Goal: Task Accomplishment & Management: Manage account settings

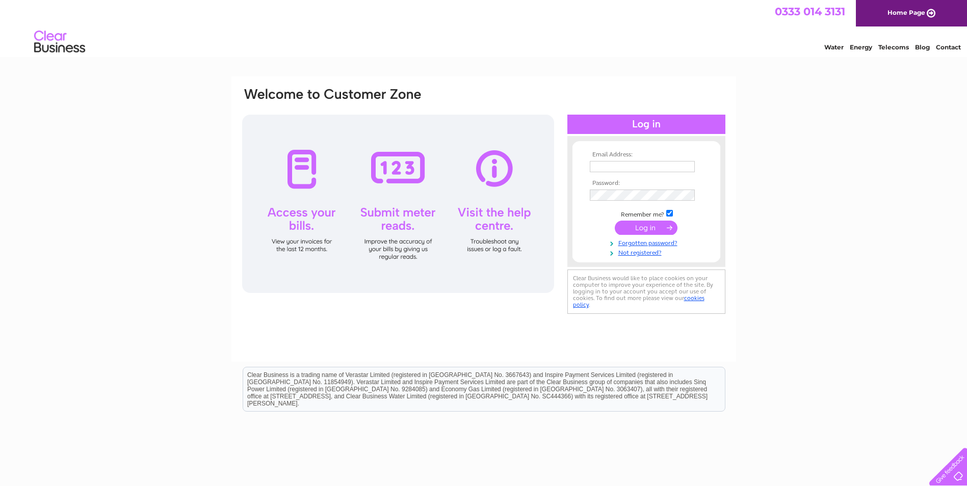
type input "sarah.fitzpatrick@wearemapp.com"
click at [655, 226] on input "submit" at bounding box center [646, 228] width 63 height 14
click at [628, 232] on input "submit" at bounding box center [646, 228] width 63 height 14
type input "[PERSON_NAME][EMAIL_ADDRESS][PERSON_NAME][DOMAIN_NAME]"
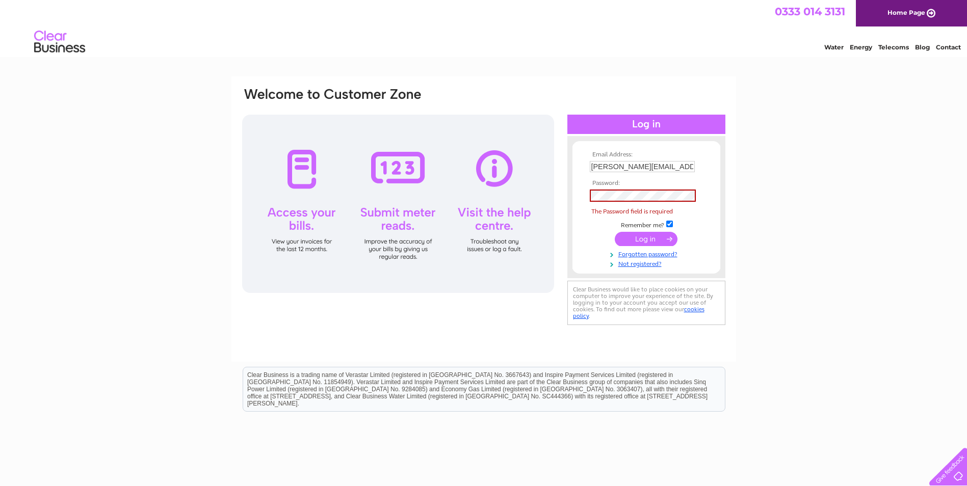
click at [596, 237] on td at bounding box center [646, 238] width 118 height 19
click at [638, 256] on link "Forgotten password?" at bounding box center [648, 254] width 116 height 10
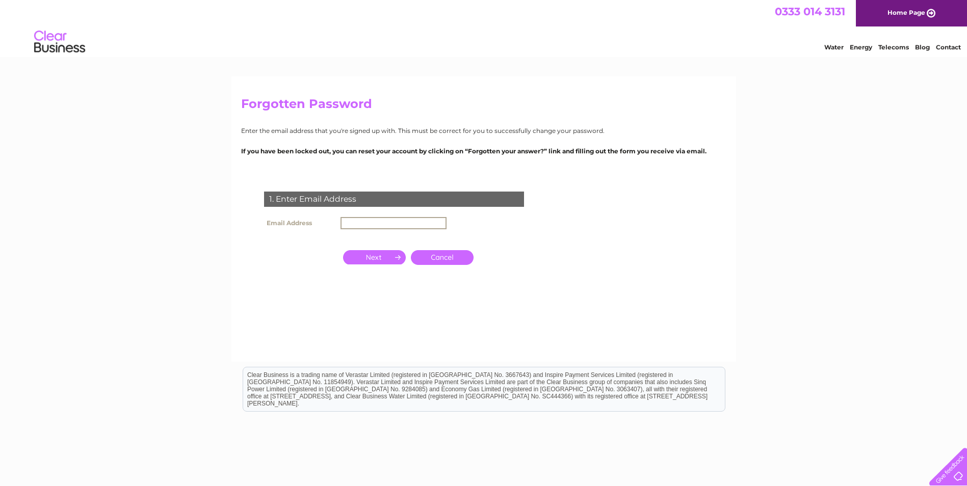
click at [373, 222] on input "text" at bounding box center [393, 223] width 106 height 12
type input "sarah.fitzpatrick@wearemapp.com"
click at [387, 257] on input "button" at bounding box center [374, 256] width 63 height 14
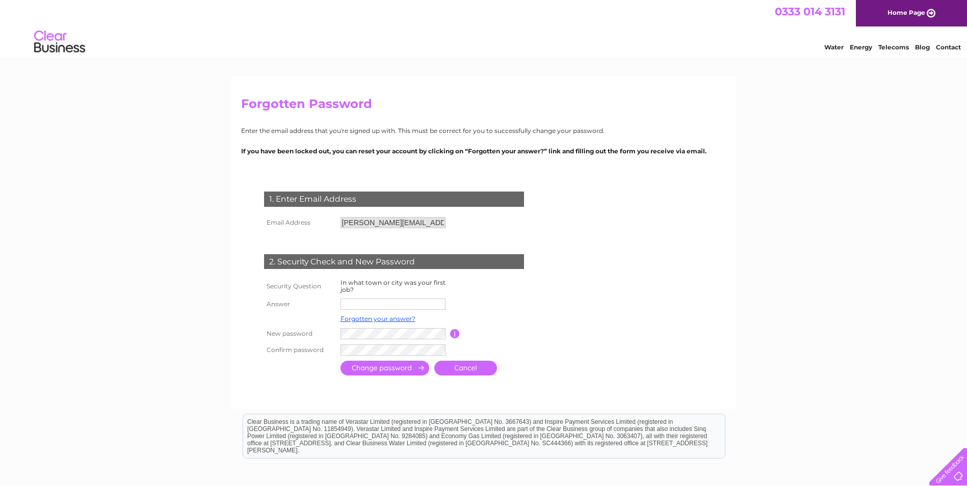
click at [382, 311] on td at bounding box center [394, 304] width 112 height 16
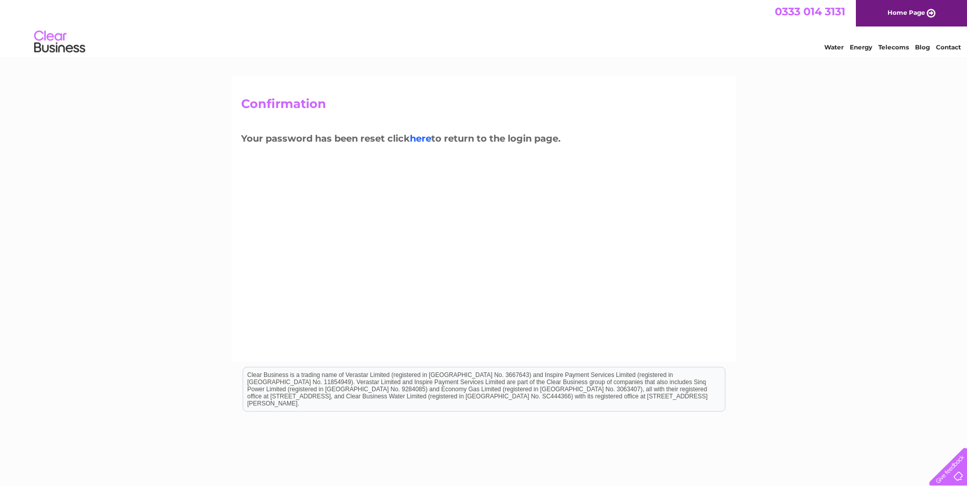
click at [422, 135] on link "here" at bounding box center [420, 138] width 21 height 11
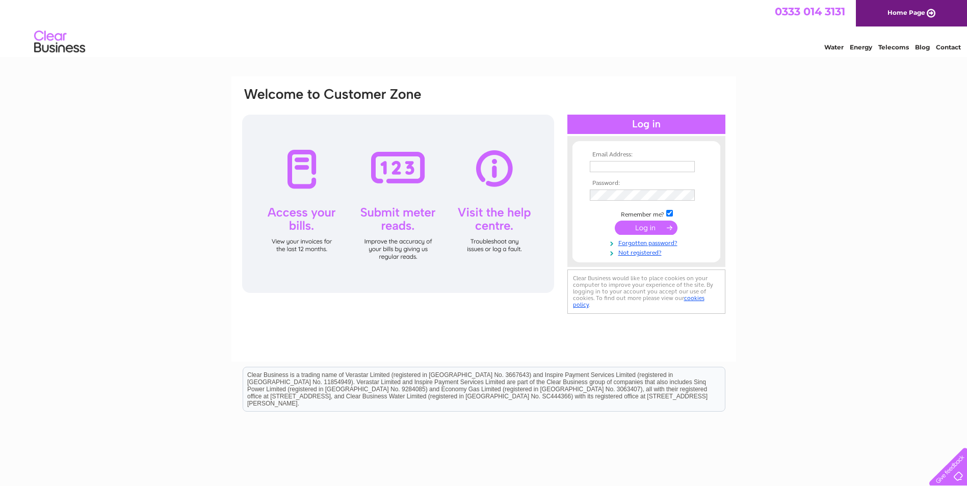
type input "[PERSON_NAME][EMAIL_ADDRESS][PERSON_NAME][DOMAIN_NAME]"
click at [638, 226] on input "submit" at bounding box center [646, 229] width 63 height 14
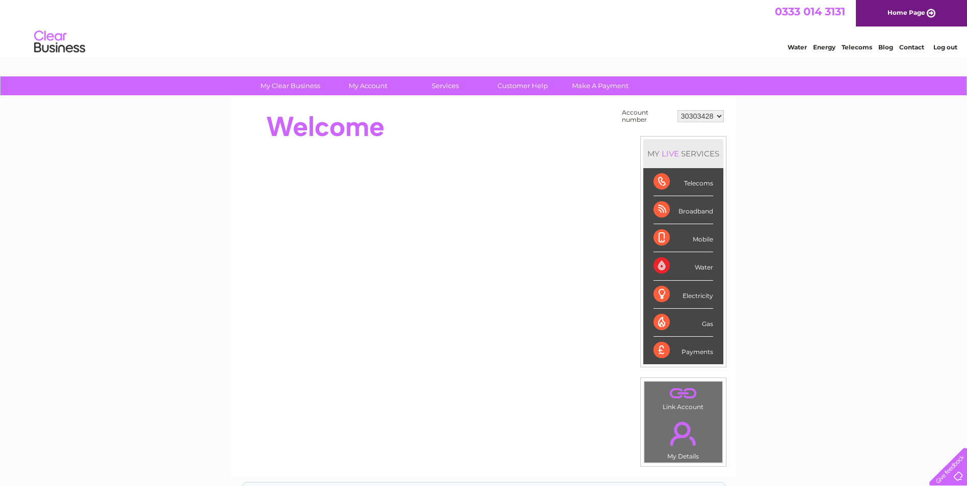
click at [719, 114] on select "30303428" at bounding box center [700, 116] width 46 height 12
click at [779, 150] on div "My Clear Business Login Details My Details My Preferences Link Account My Accou…" at bounding box center [483, 363] width 967 height 575
click at [681, 423] on link "." at bounding box center [683, 434] width 73 height 36
click at [677, 392] on link "." at bounding box center [683, 393] width 73 height 18
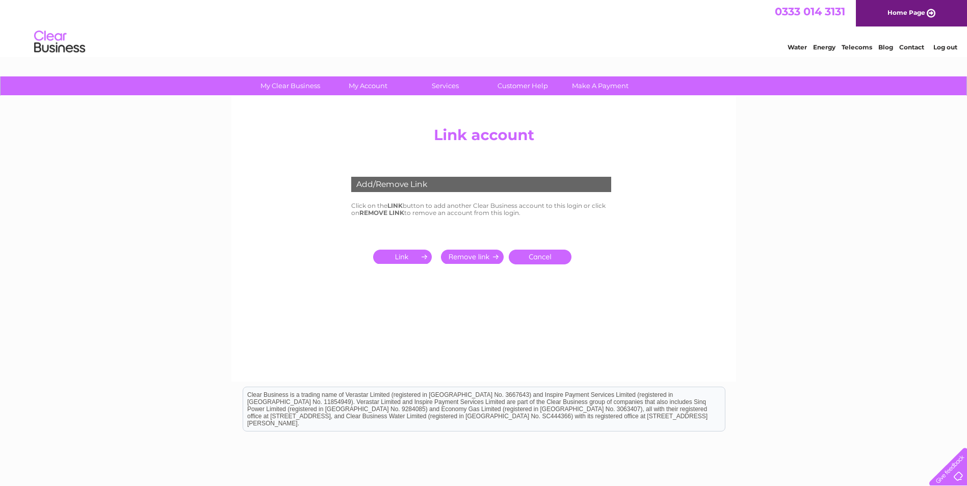
click at [401, 258] on input "submit" at bounding box center [404, 257] width 63 height 14
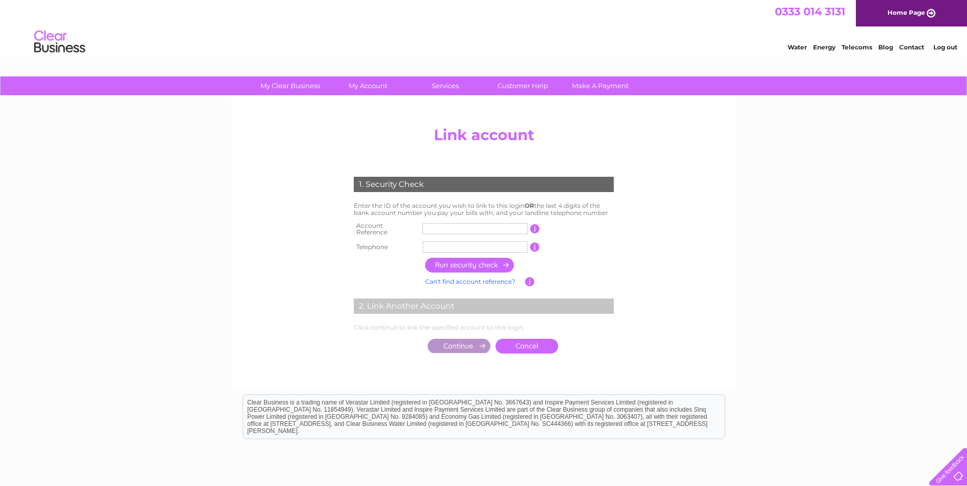
click at [448, 227] on input "text" at bounding box center [475, 228] width 105 height 11
type input "30305901"
click at [447, 245] on input "text" at bounding box center [475, 247] width 105 height 11
click at [448, 262] on input "button" at bounding box center [470, 265] width 90 height 15
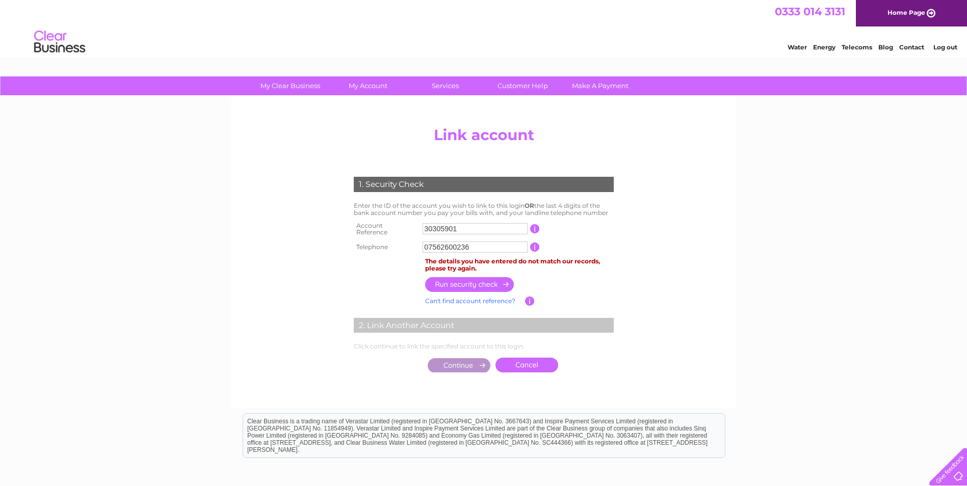
click at [477, 243] on input "07562600236" at bounding box center [475, 247] width 105 height 11
type input "0"
type input "07949689732"
click at [477, 277] on input "button" at bounding box center [470, 284] width 90 height 15
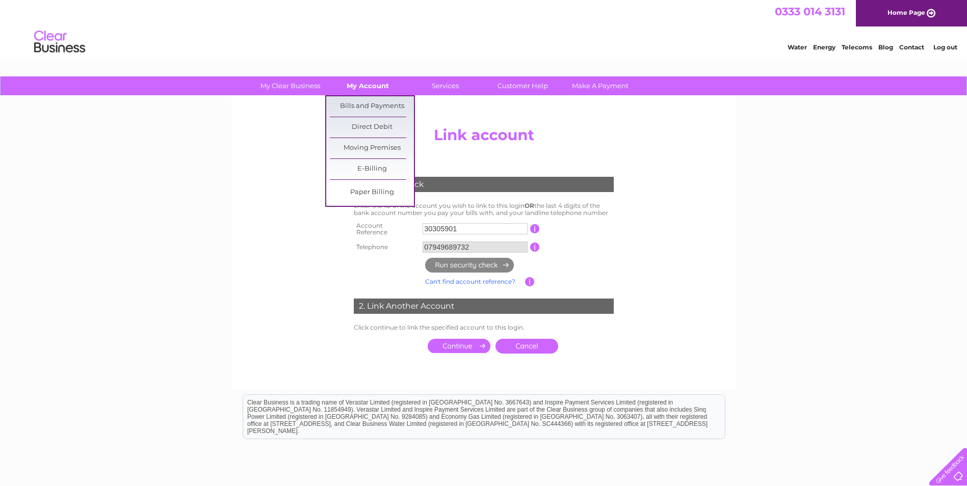
click at [369, 88] on link "My Account" at bounding box center [368, 85] width 84 height 19
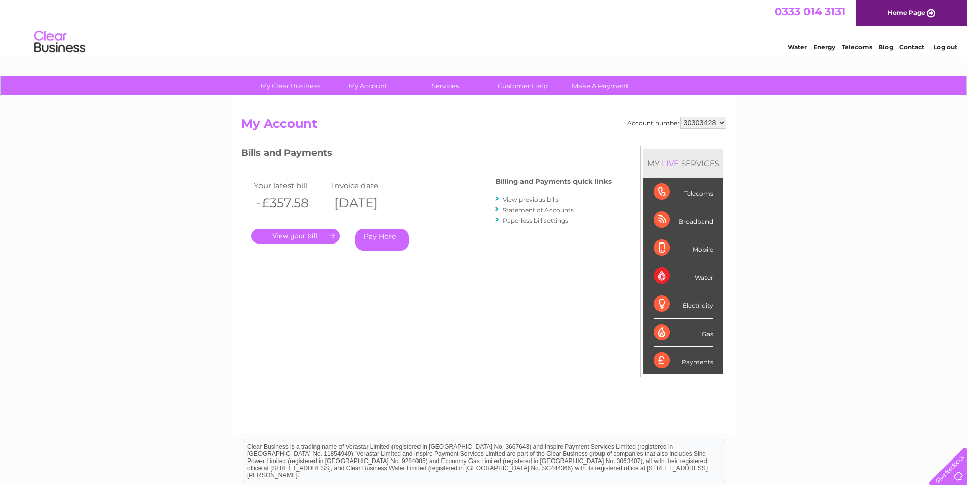
click at [705, 122] on select "30303428" at bounding box center [703, 123] width 46 height 12
click at [559, 153] on h3 "Bills and Payments" at bounding box center [426, 155] width 371 height 18
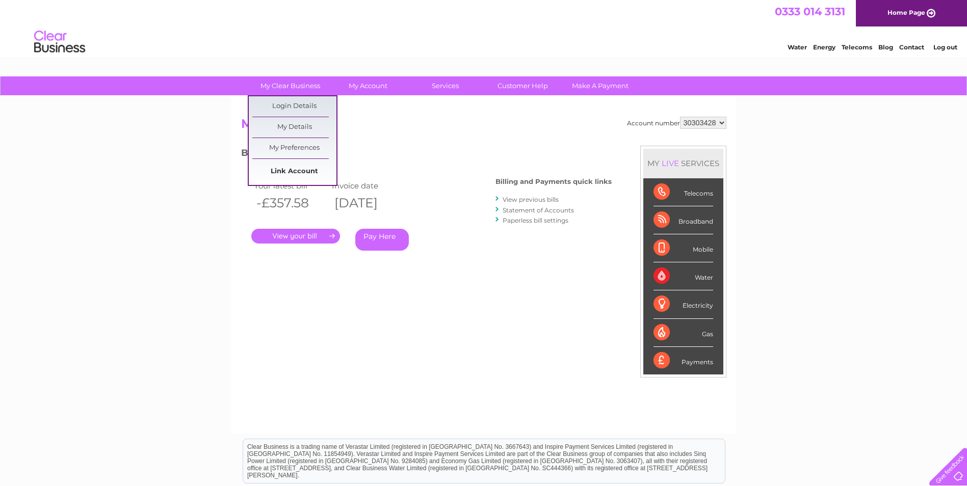
click at [286, 170] on link "Link Account" at bounding box center [294, 172] width 84 height 20
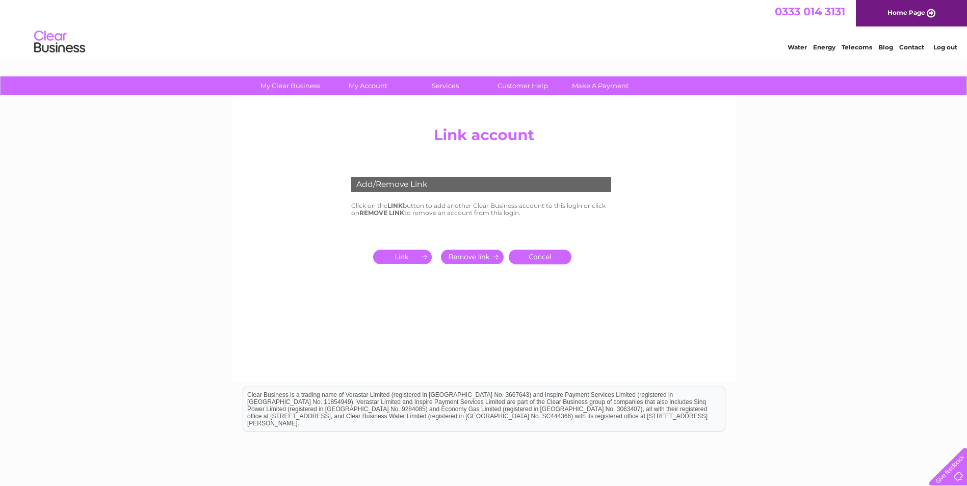
click at [409, 256] on input "submit" at bounding box center [404, 257] width 63 height 14
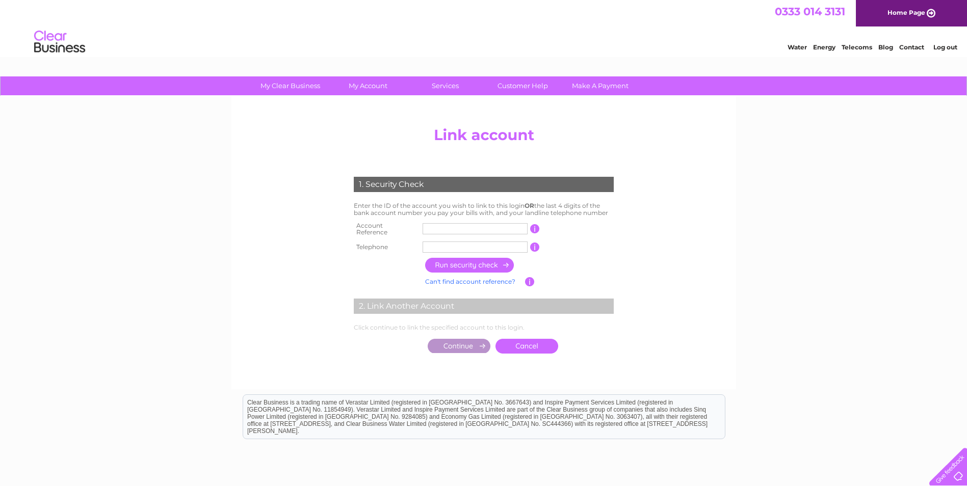
click at [482, 227] on input "text" at bounding box center [475, 228] width 105 height 11
type input "30305901"
click at [479, 243] on input "text" at bounding box center [475, 247] width 105 height 11
type input "07949689732"
click at [478, 260] on input "button" at bounding box center [470, 265] width 90 height 15
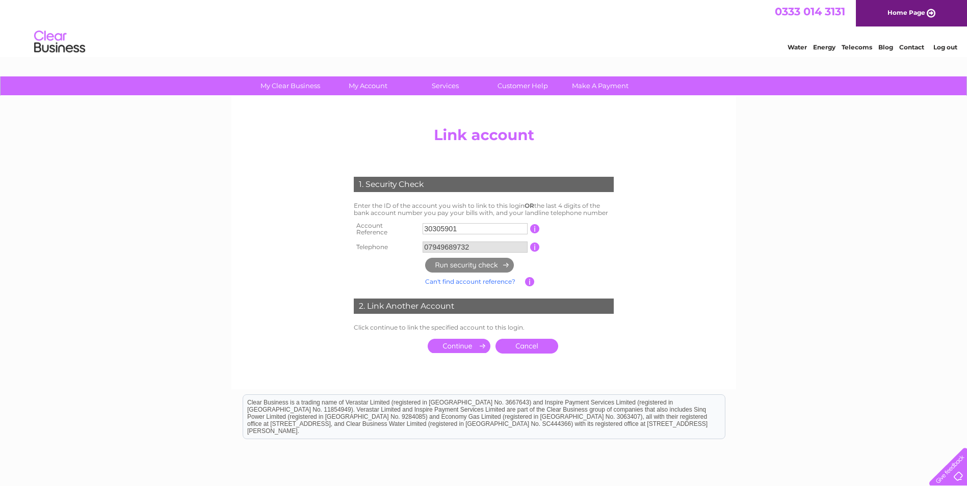
click at [457, 344] on input "submit" at bounding box center [459, 346] width 63 height 14
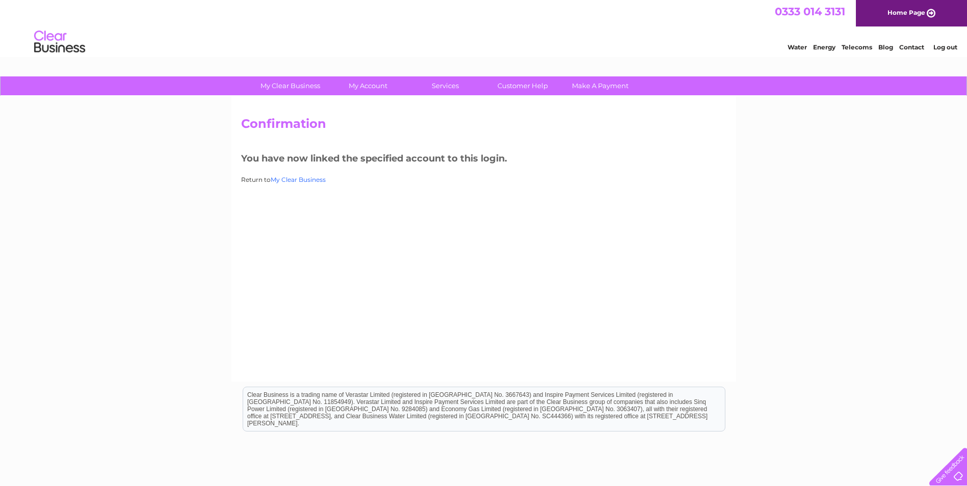
click at [298, 180] on link "My Clear Business" at bounding box center [298, 180] width 55 height 8
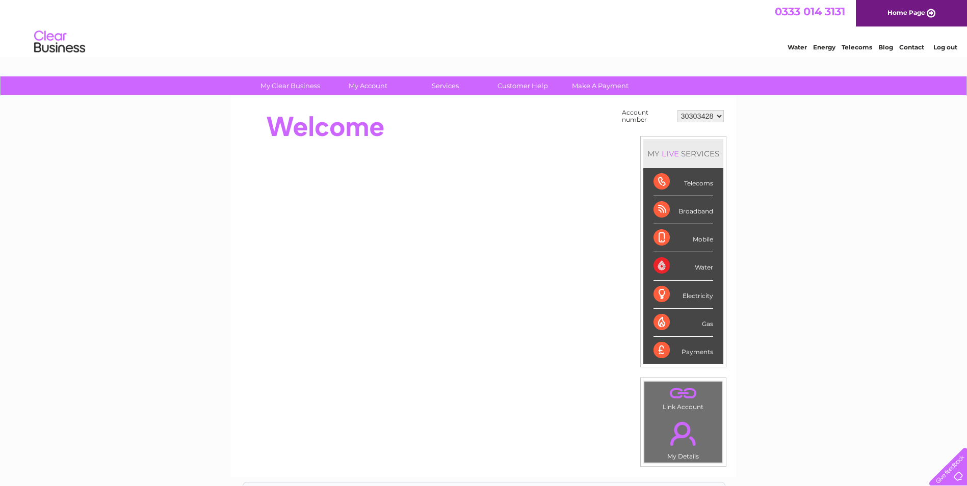
click at [698, 119] on select "30303428 30305901" at bounding box center [700, 116] width 46 height 12
select select "30305901"
click at [677, 110] on select "30303428 30305901" at bounding box center [700, 116] width 46 height 12
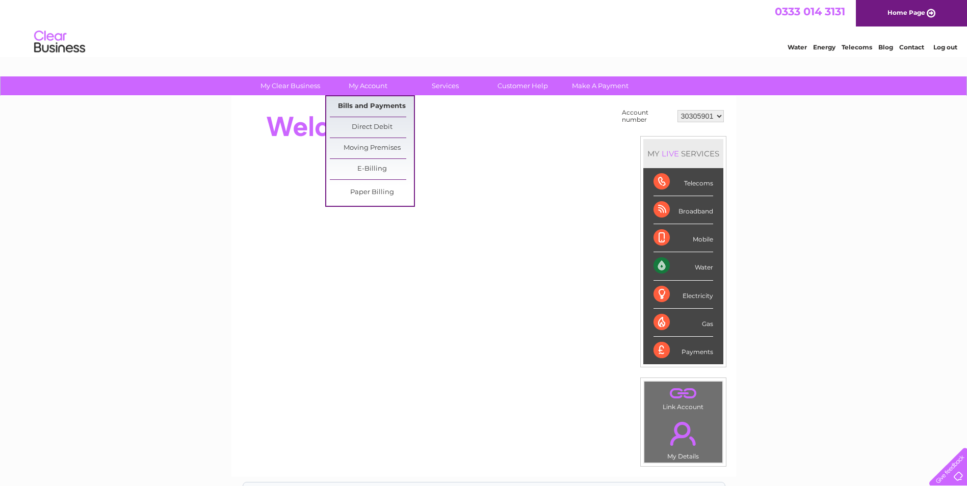
click at [370, 107] on link "Bills and Payments" at bounding box center [372, 106] width 84 height 20
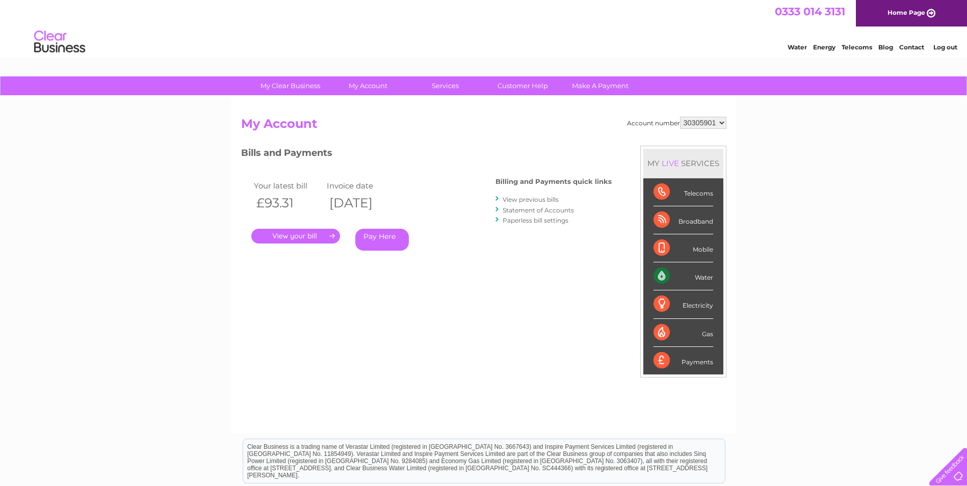
click at [278, 236] on link "." at bounding box center [295, 236] width 89 height 15
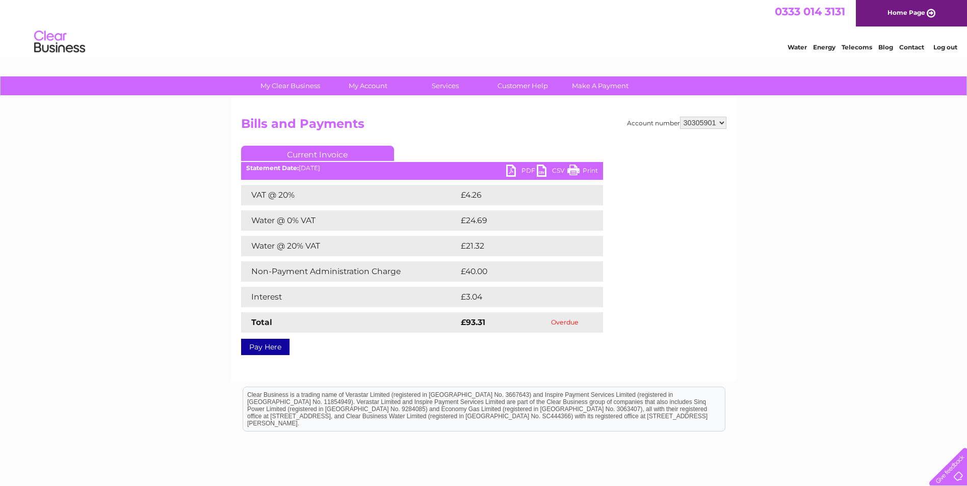
click at [514, 171] on link "PDF" at bounding box center [521, 172] width 31 height 15
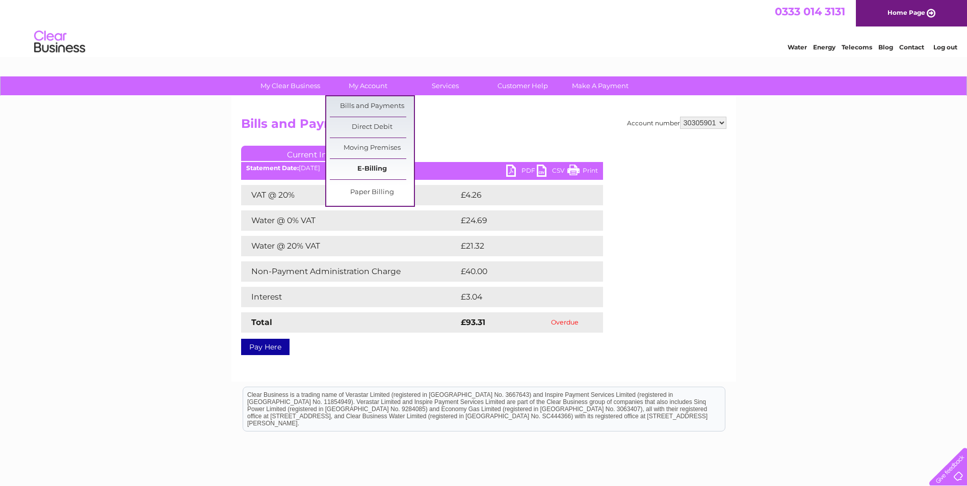
click at [365, 169] on link "E-Billing" at bounding box center [372, 169] width 84 height 20
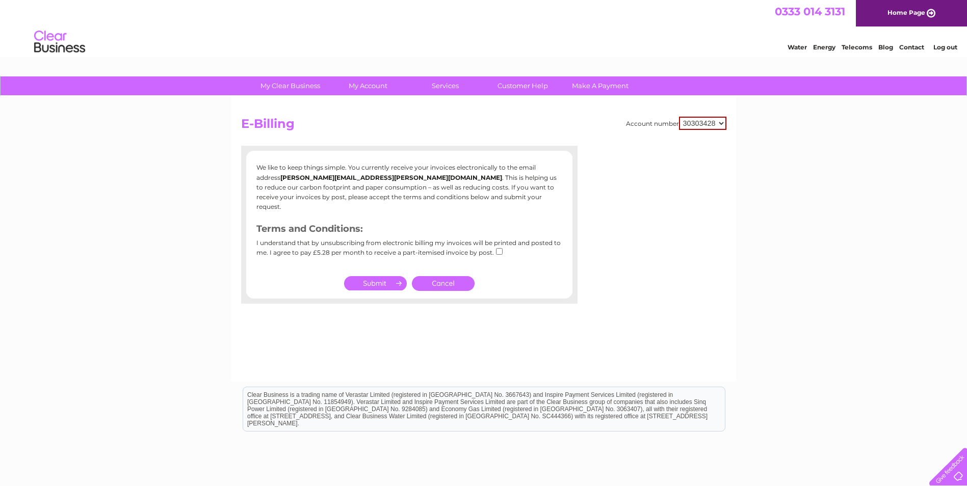
click at [704, 121] on select "30303428 30305901" at bounding box center [702, 123] width 47 height 13
select select "30305901"
click at [679, 117] on select "30303428 30305901" at bounding box center [702, 123] width 47 height 13
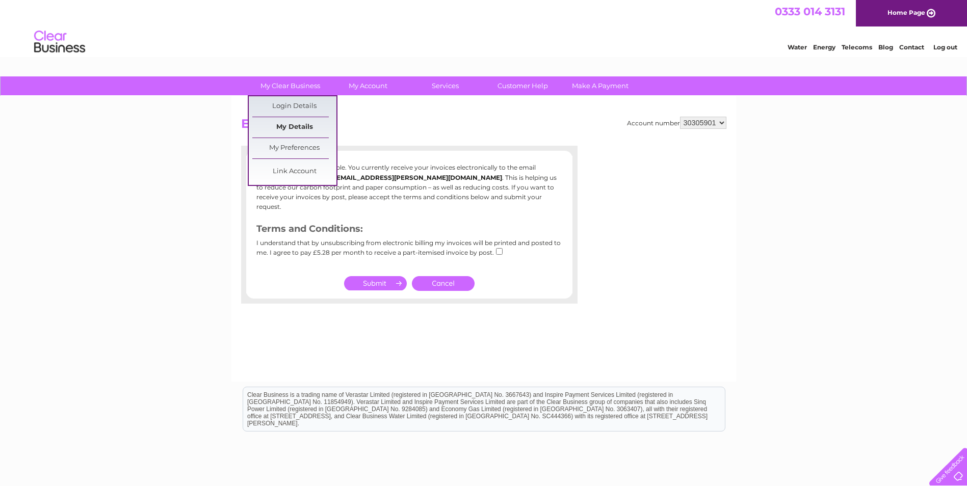
click at [285, 126] on link "My Details" at bounding box center [294, 127] width 84 height 20
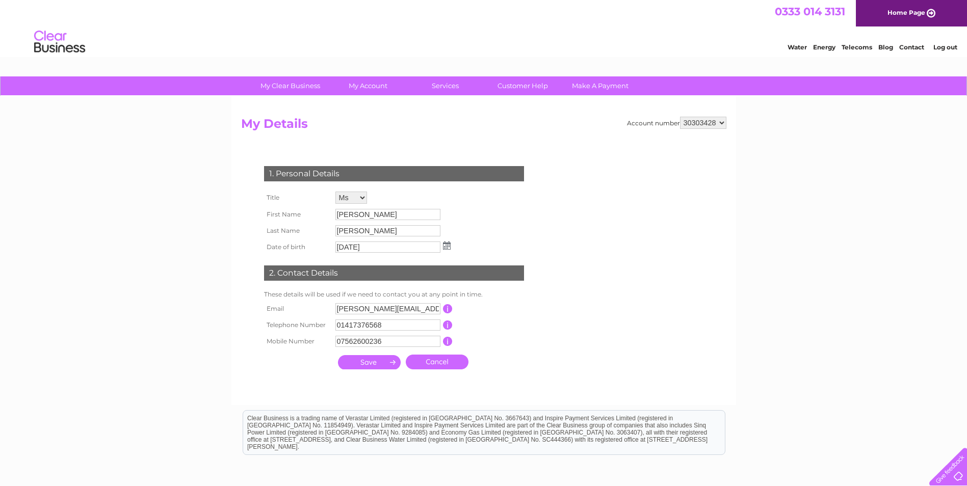
click at [703, 124] on select "30303428 30305901" at bounding box center [703, 123] width 46 height 12
select select "30305901"
click at [680, 117] on select "30303428 30305901" at bounding box center [703, 123] width 46 height 12
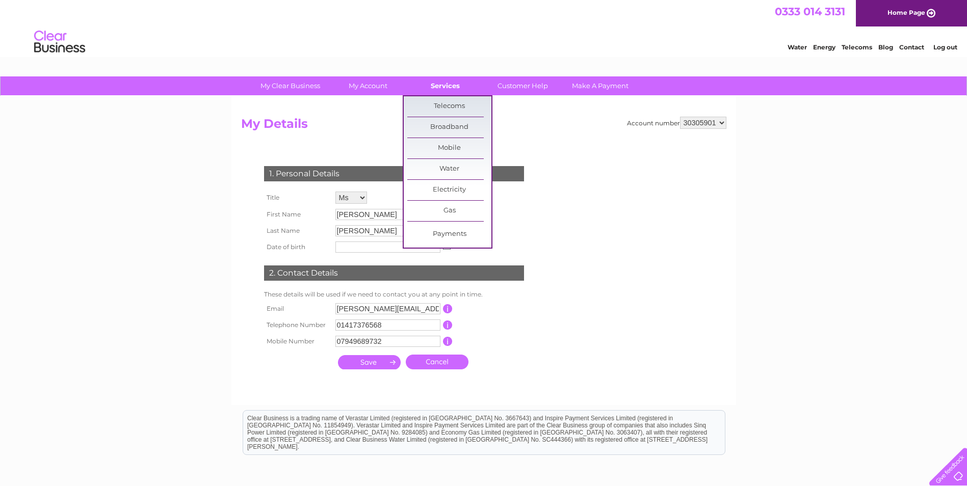
click at [449, 83] on link "Services" at bounding box center [445, 85] width 84 height 19
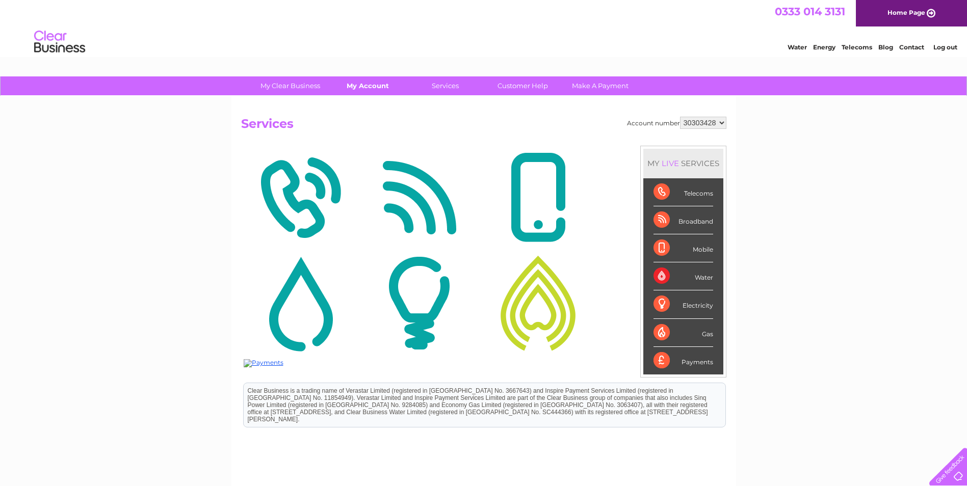
click at [375, 86] on link "My Account" at bounding box center [368, 85] width 84 height 19
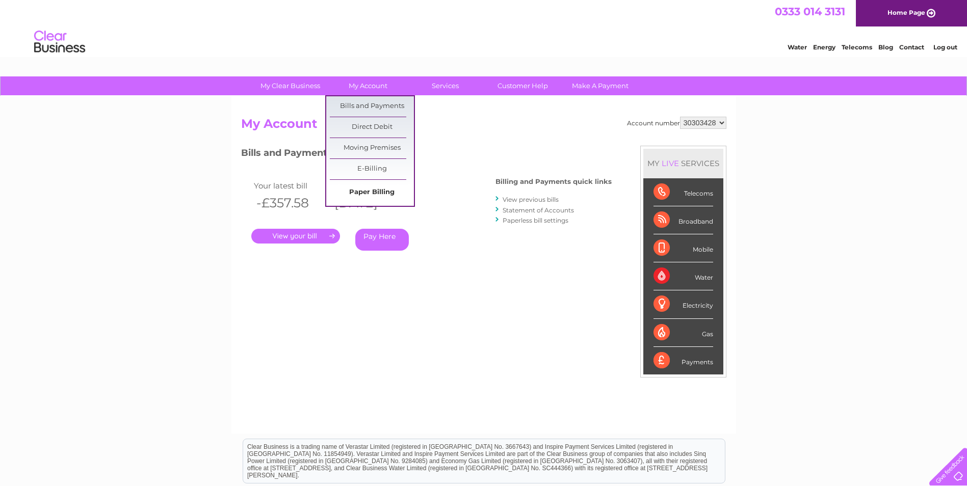
click at [372, 193] on link "Paper Billing" at bounding box center [372, 192] width 84 height 20
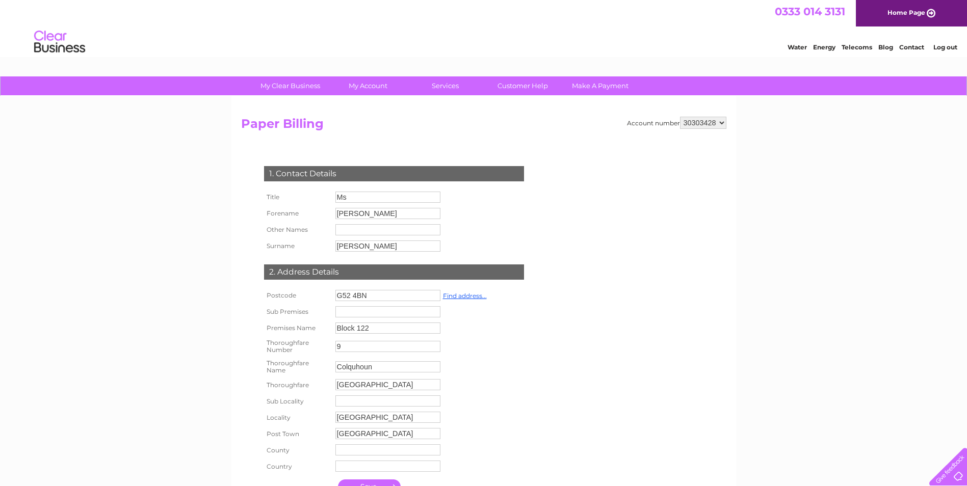
click at [718, 119] on select "30303428 30305901" at bounding box center [703, 123] width 46 height 12
select select "30305901"
click at [680, 117] on select "30303428 30305901" at bounding box center [703, 123] width 46 height 12
